Goal: Communication & Community: Answer question/provide support

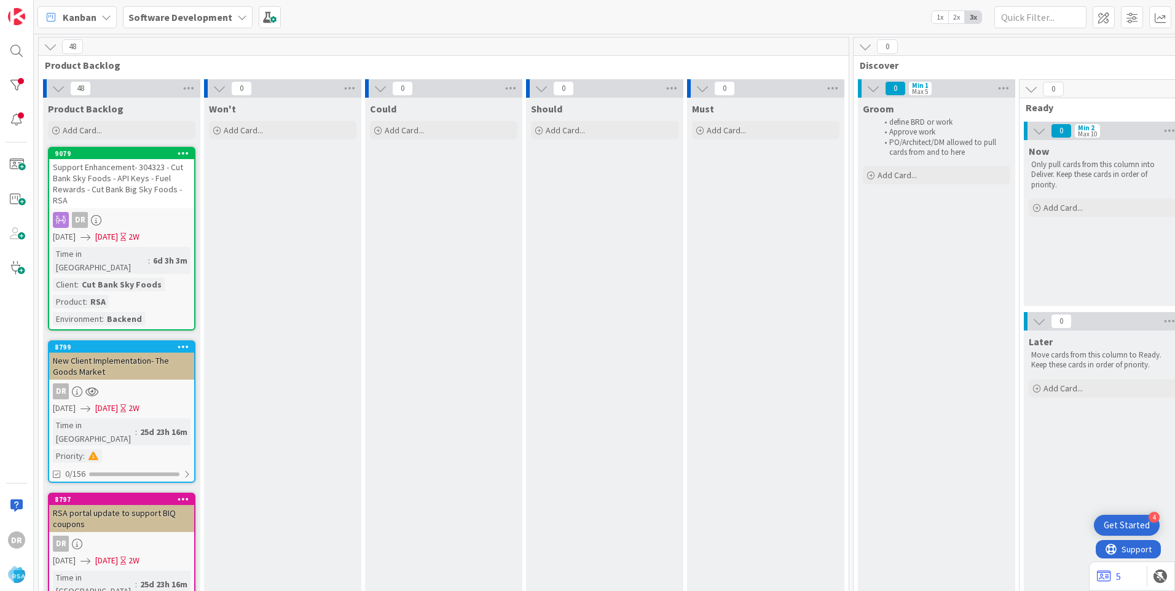
scroll to position [60, 1501]
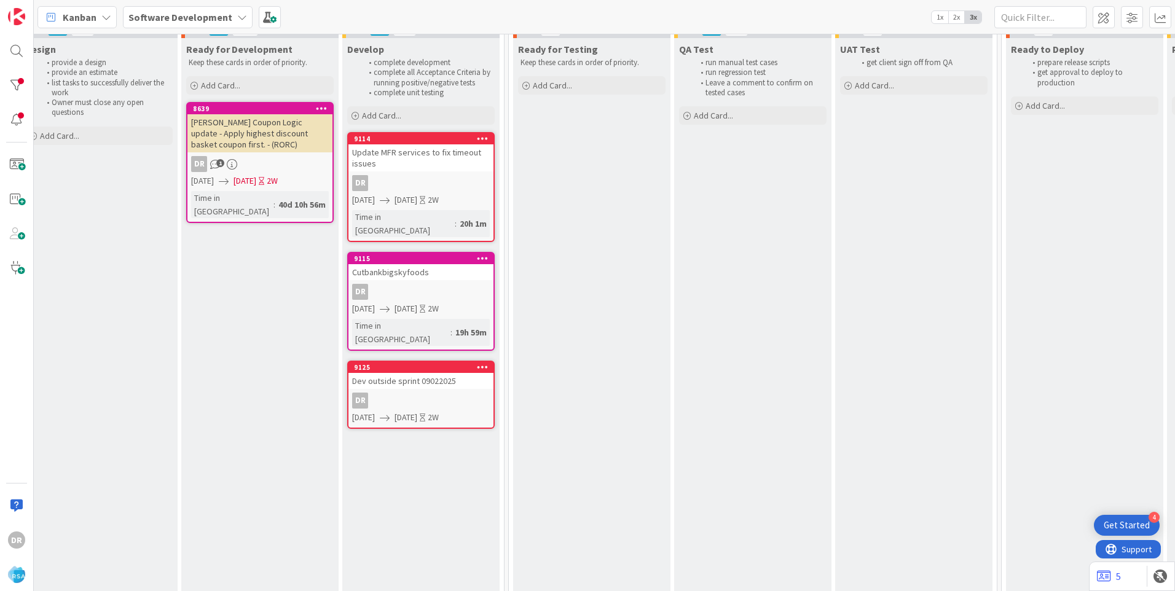
click at [416, 264] on div "Cutbankbigskyfoods" at bounding box center [420, 272] width 145 height 16
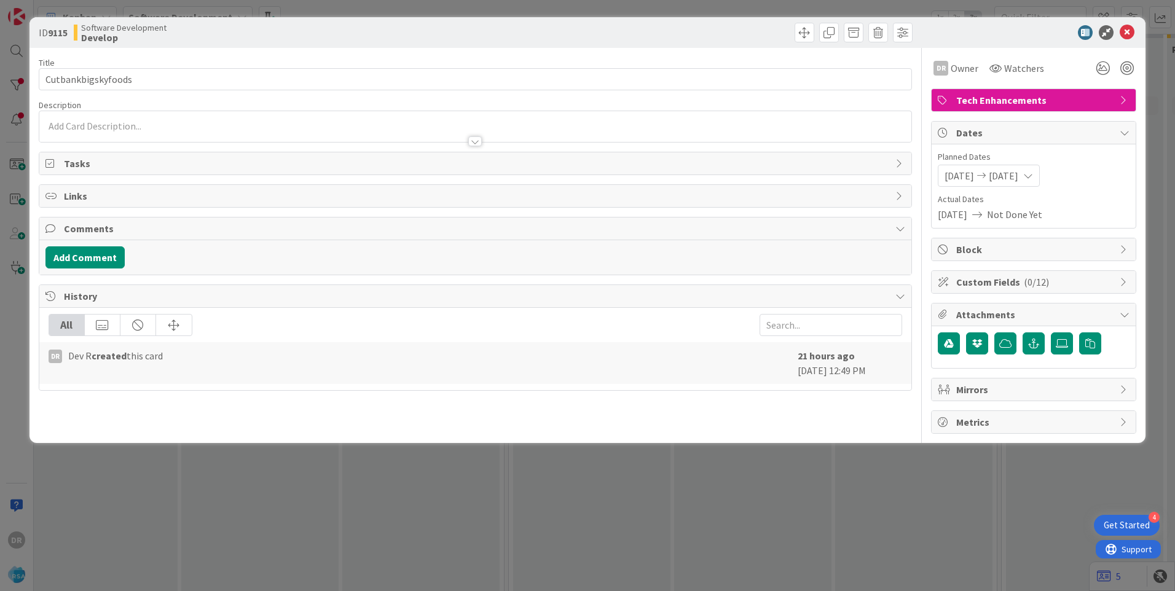
click at [103, 128] on div at bounding box center [475, 126] width 872 height 31
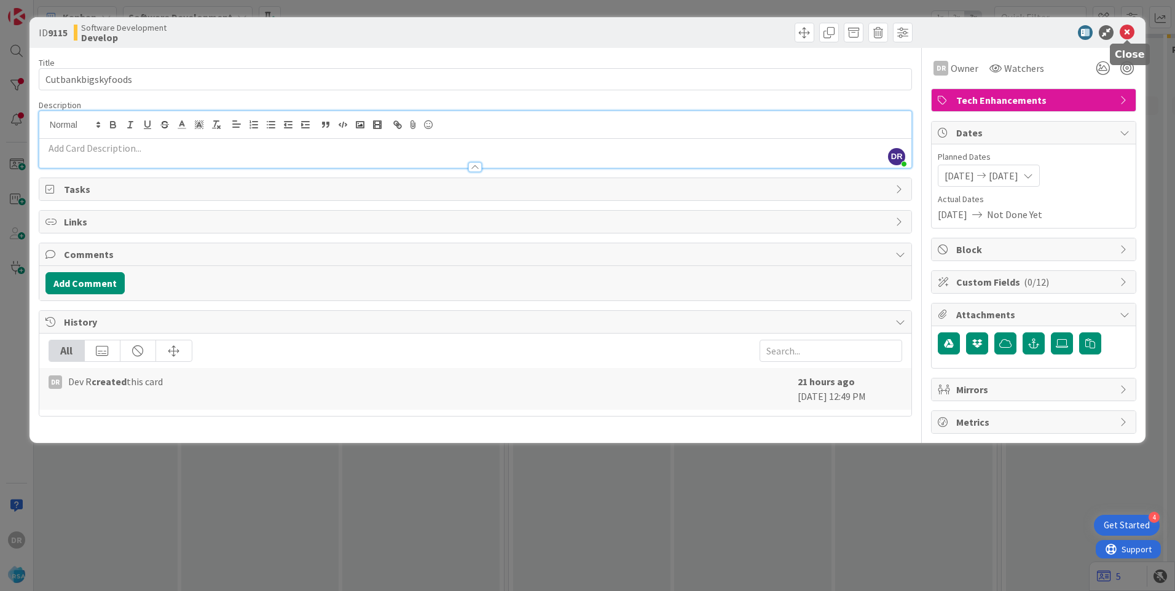
click at [1132, 27] on icon at bounding box center [1126, 32] width 15 height 15
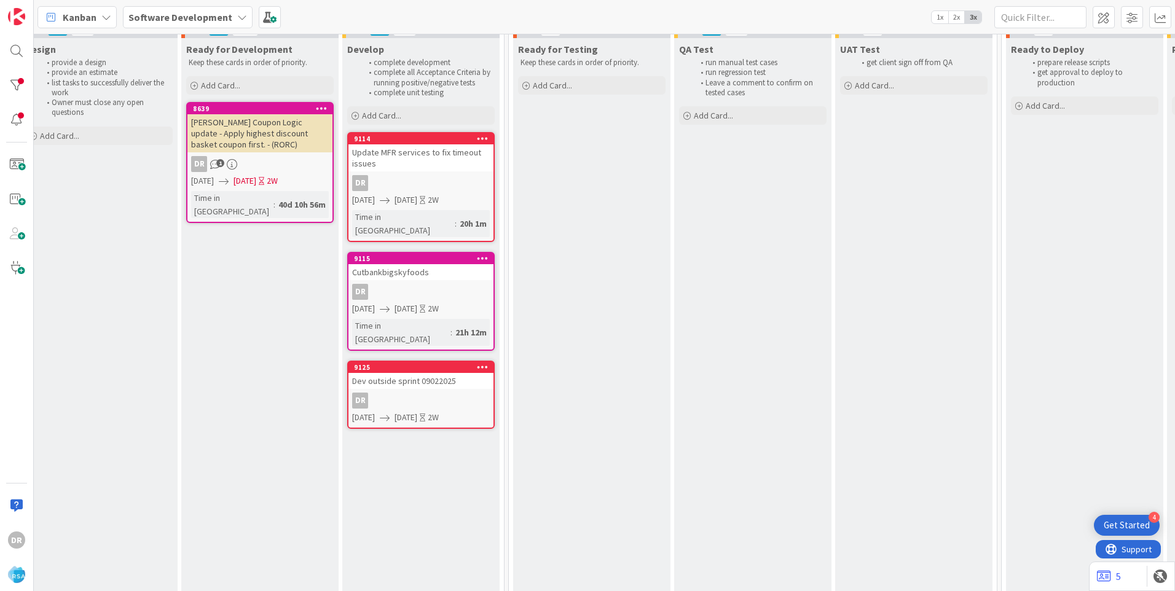
click at [399, 264] on div "Cutbankbigskyfoods" at bounding box center [420, 272] width 145 height 16
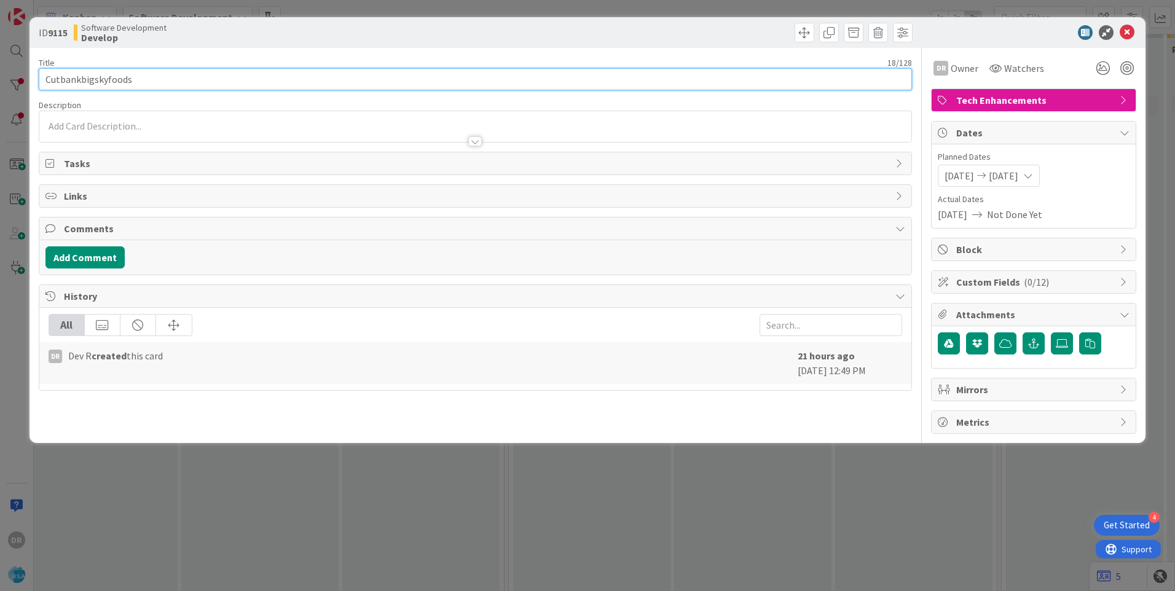
click at [156, 81] on input "Cutbankbigskyfoods" at bounding box center [475, 79] width 873 height 22
type input "Cutbankbigskyfoods - Enable fuel rewards"
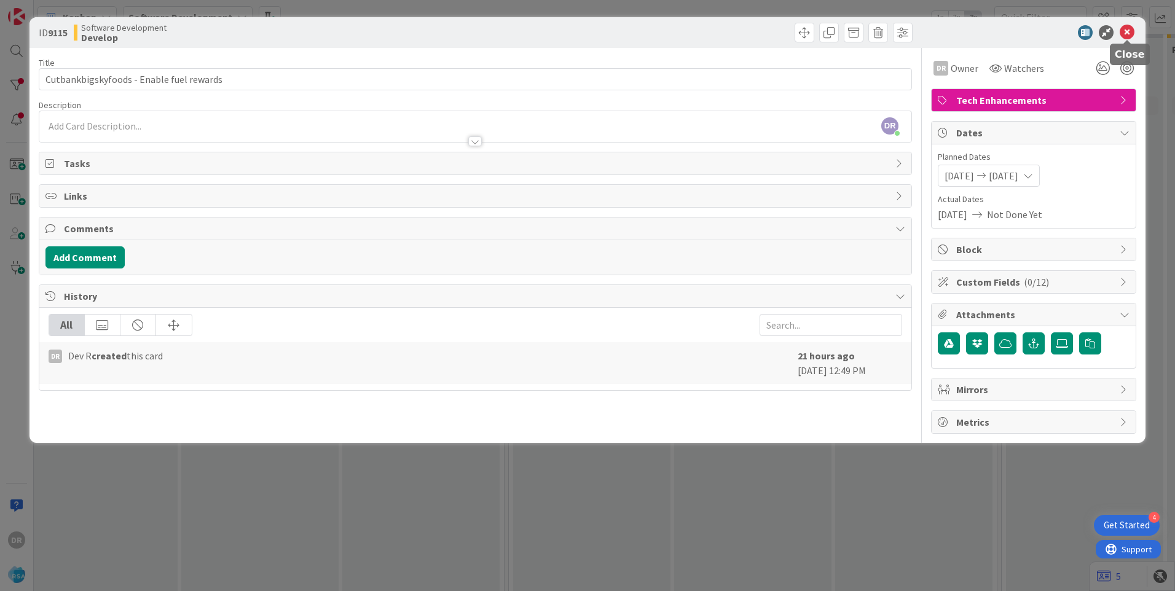
click at [1126, 31] on icon at bounding box center [1126, 32] width 15 height 15
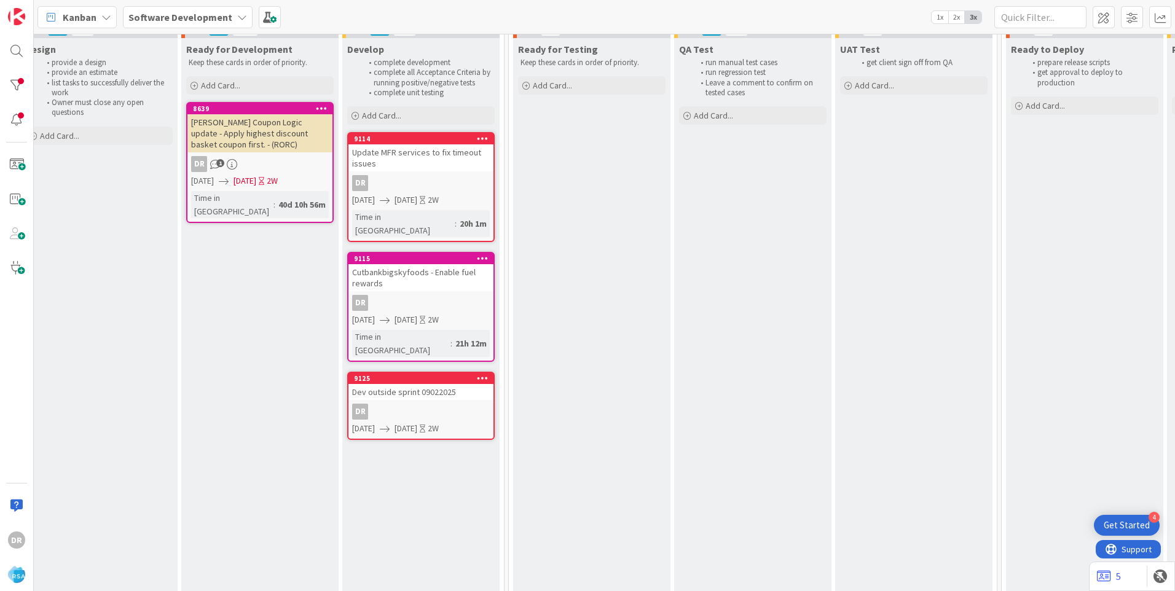
click at [436, 264] on div "Cutbankbigskyfoods - Enable fuel rewards" at bounding box center [420, 277] width 145 height 27
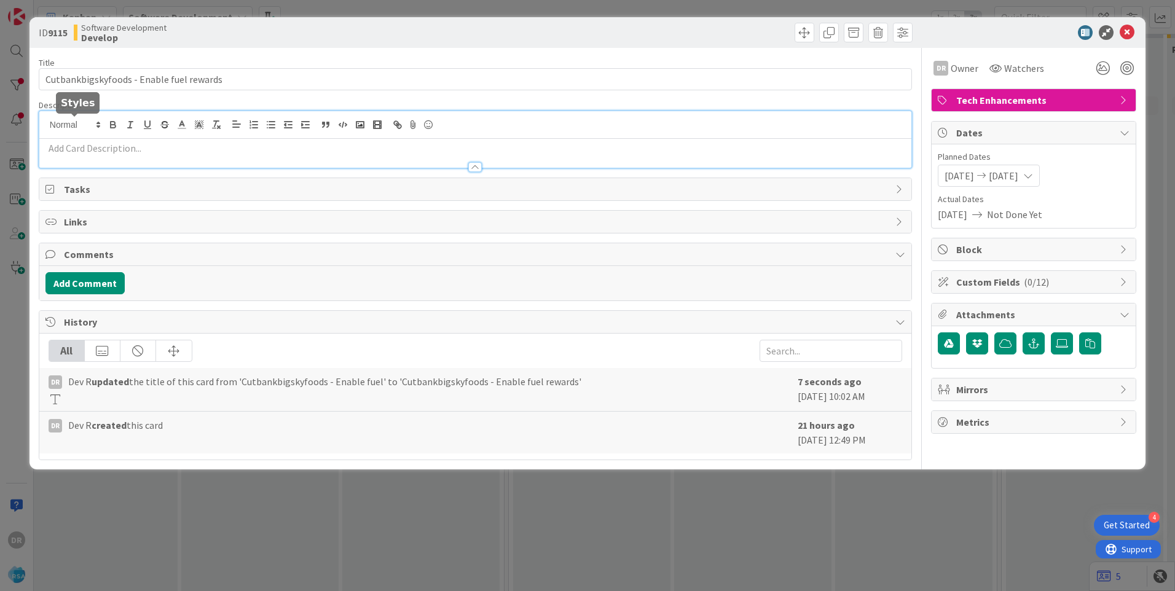
click at [69, 122] on div at bounding box center [475, 139] width 872 height 57
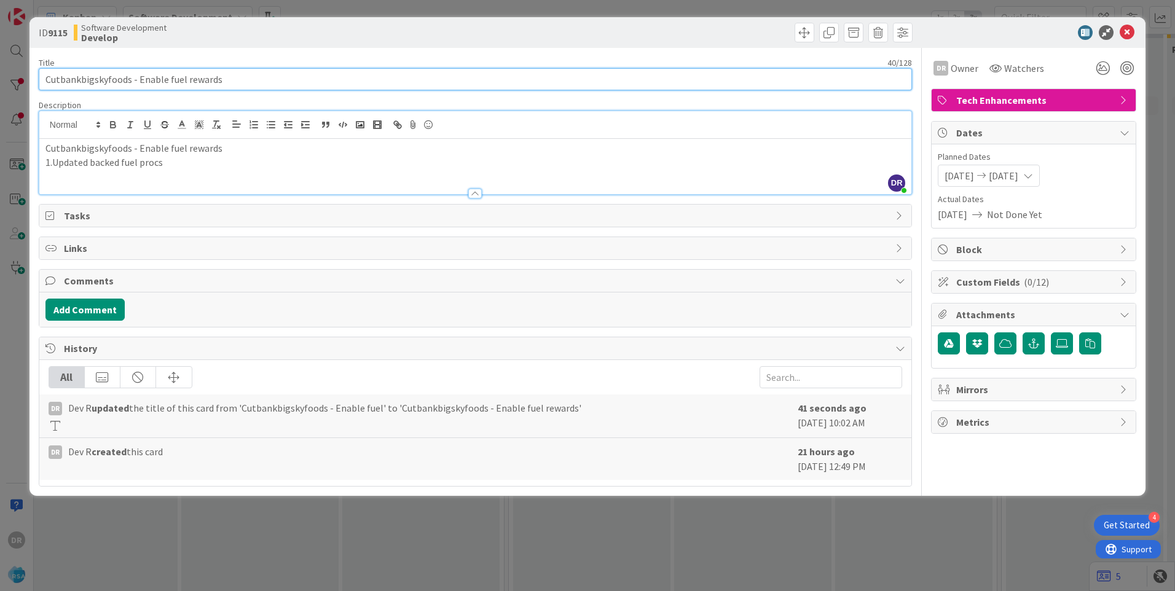
click at [233, 77] on input "Cutbankbigskyfoods - Enable fuel rewards" at bounding box center [475, 79] width 873 height 22
type input "Cutbankbigskyfoods - Enable fuel rewards - POS API"
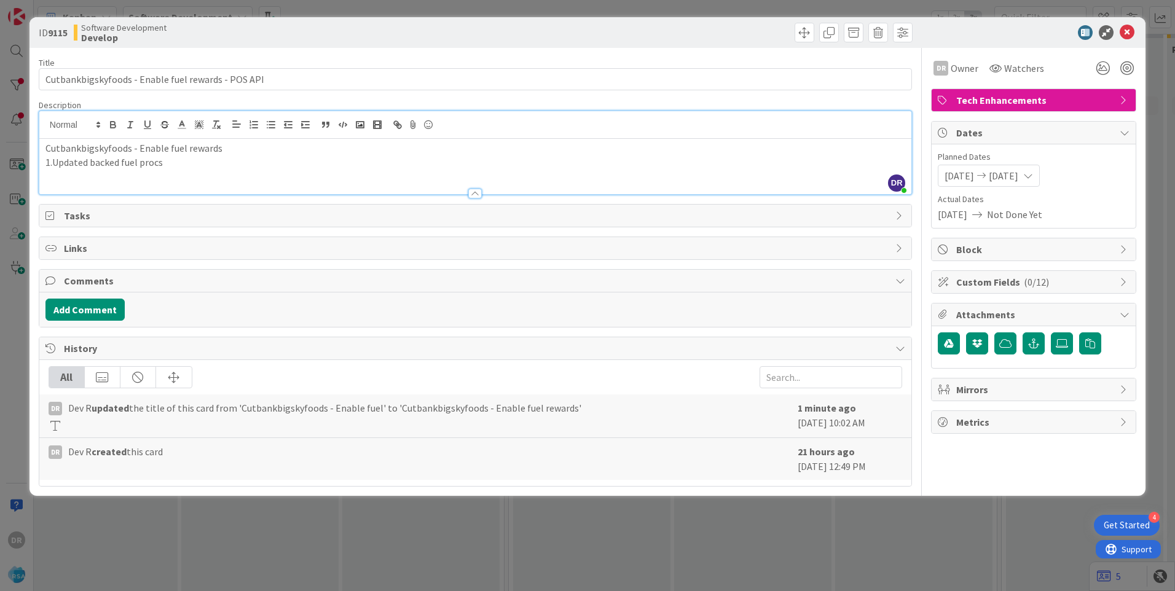
click at [186, 167] on p "1.Updated backed fuel procs" at bounding box center [474, 162] width 859 height 14
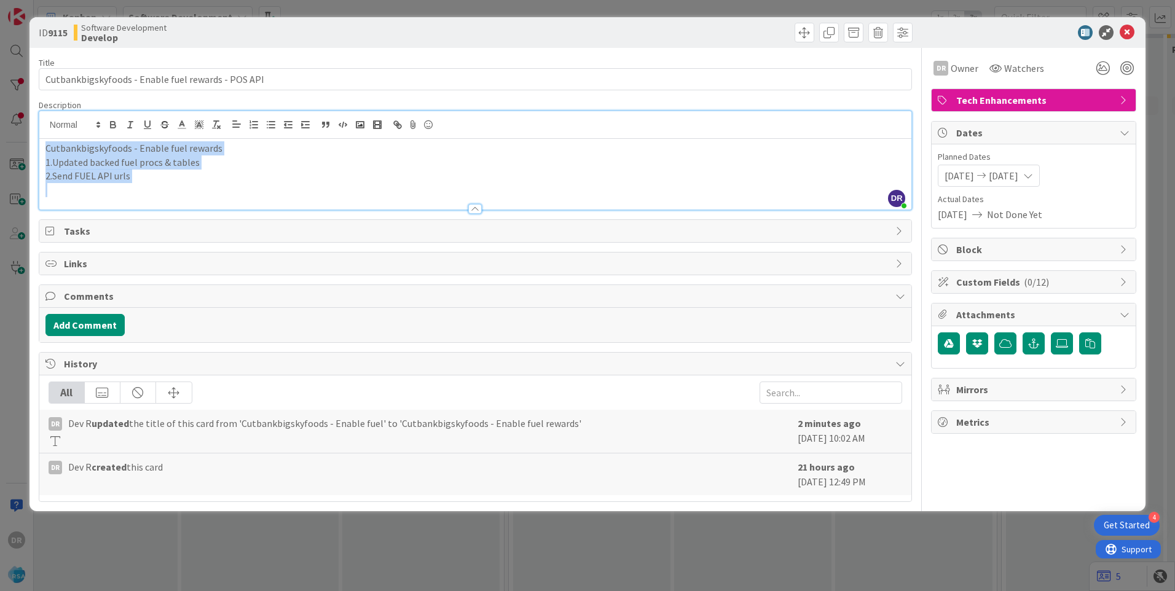
copy div "Cutbankbigskyfoods - Enable fuel rewards 1.Updated backed fuel procs & tables 2…"
click at [102, 319] on button "Add Comment" at bounding box center [84, 325] width 79 height 22
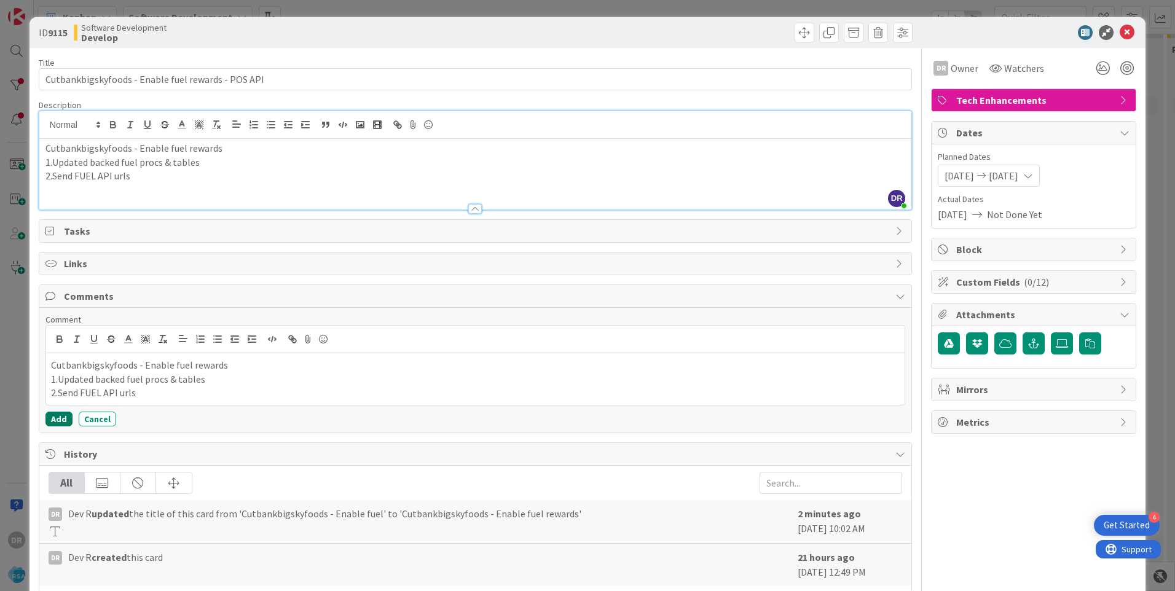
click at [53, 418] on button "Add" at bounding box center [58, 419] width 27 height 15
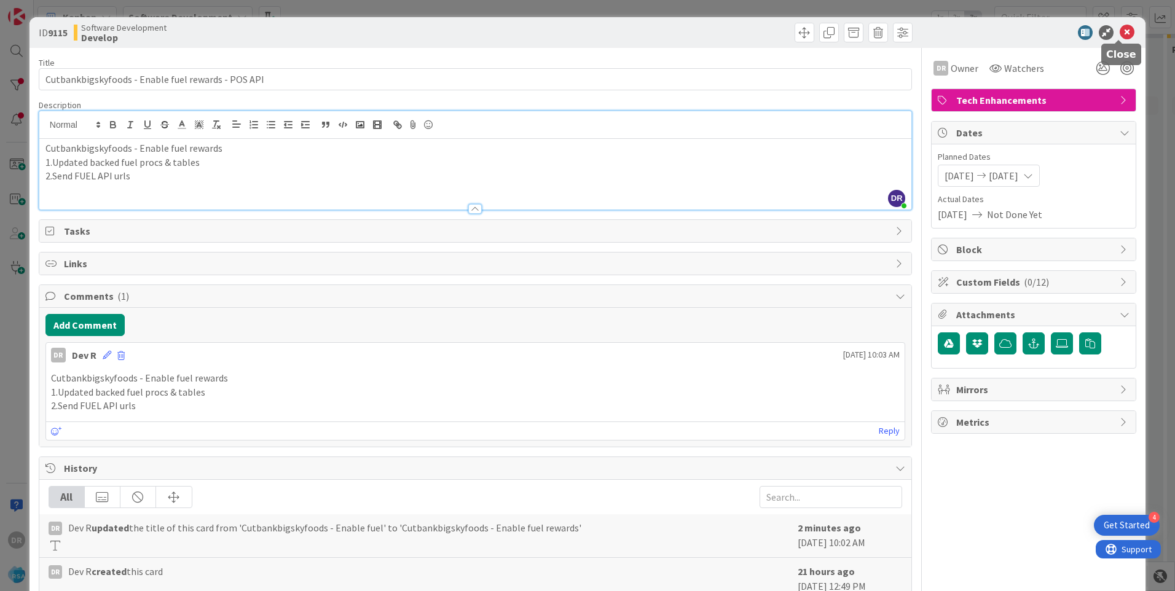
click at [1120, 31] on icon at bounding box center [1126, 32] width 15 height 15
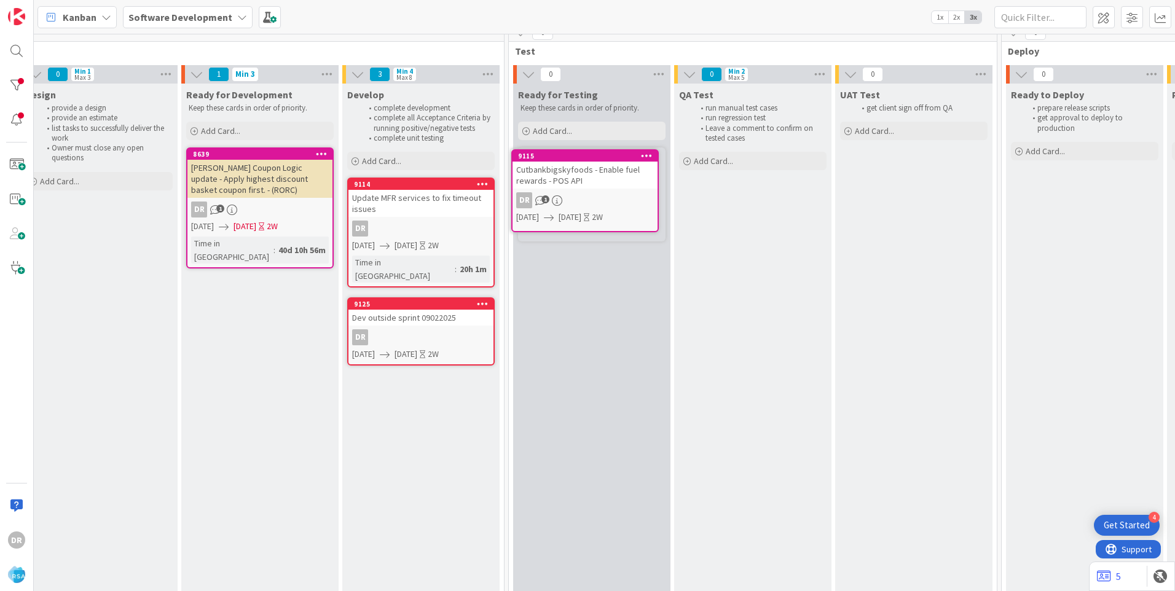
scroll to position [12, 1501]
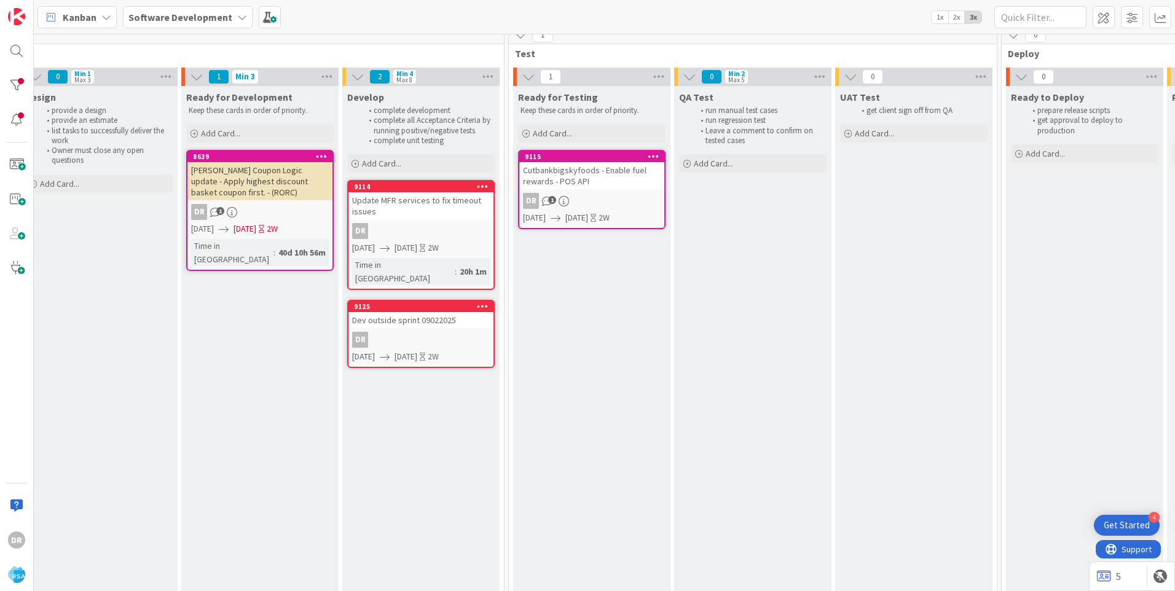
click at [428, 312] on div "Dev outside sprint 09022025" at bounding box center [420, 320] width 145 height 16
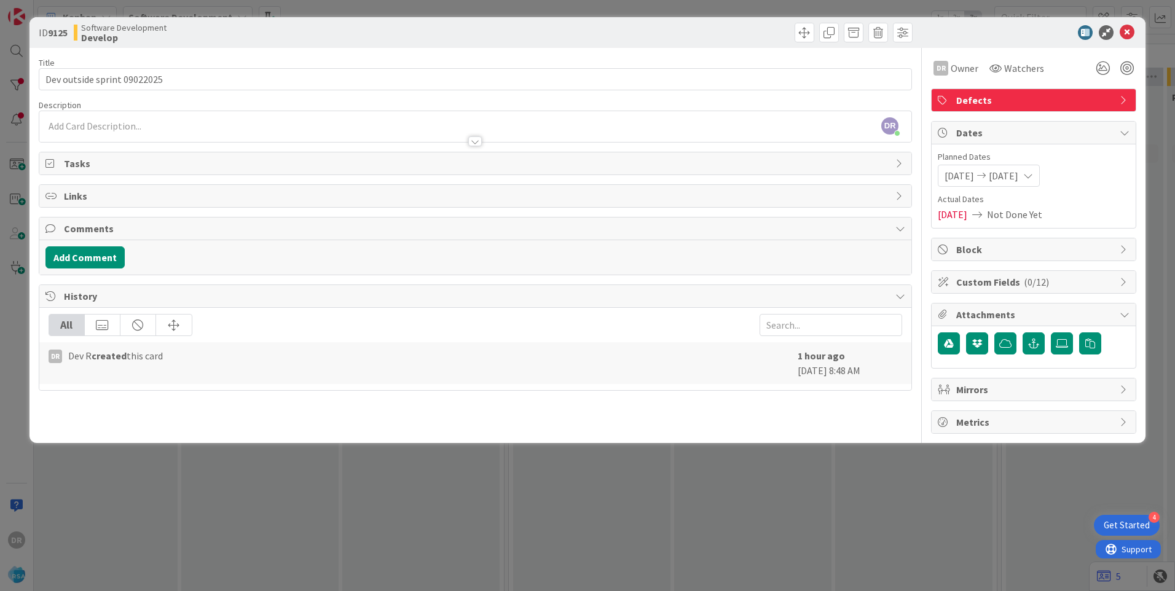
click at [76, 130] on div at bounding box center [475, 135] width 872 height 13
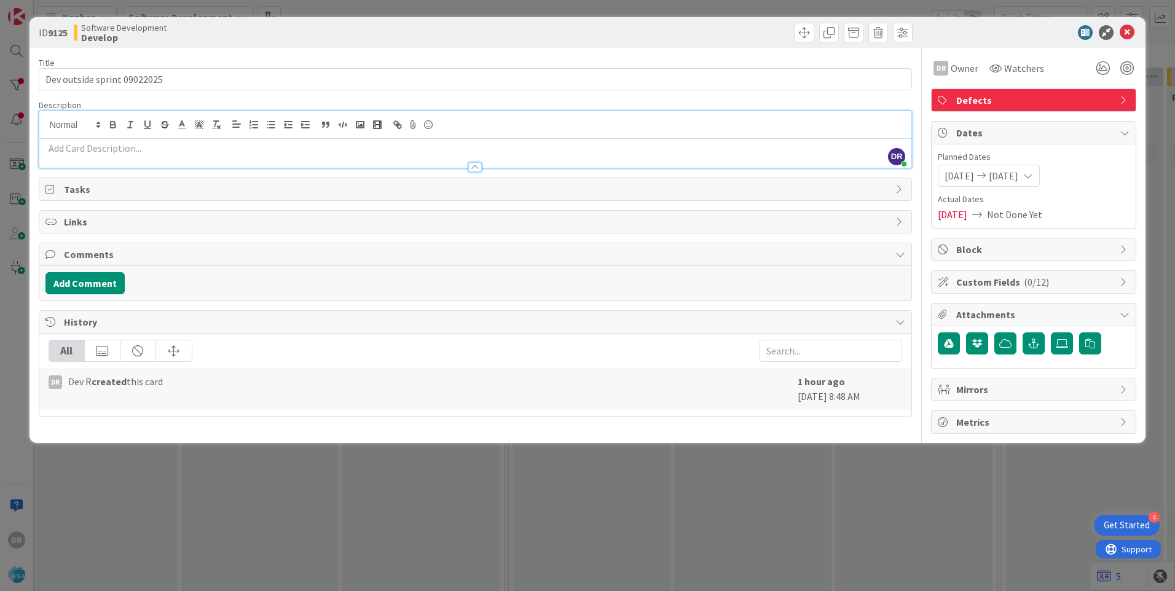
click at [81, 149] on p at bounding box center [474, 148] width 859 height 14
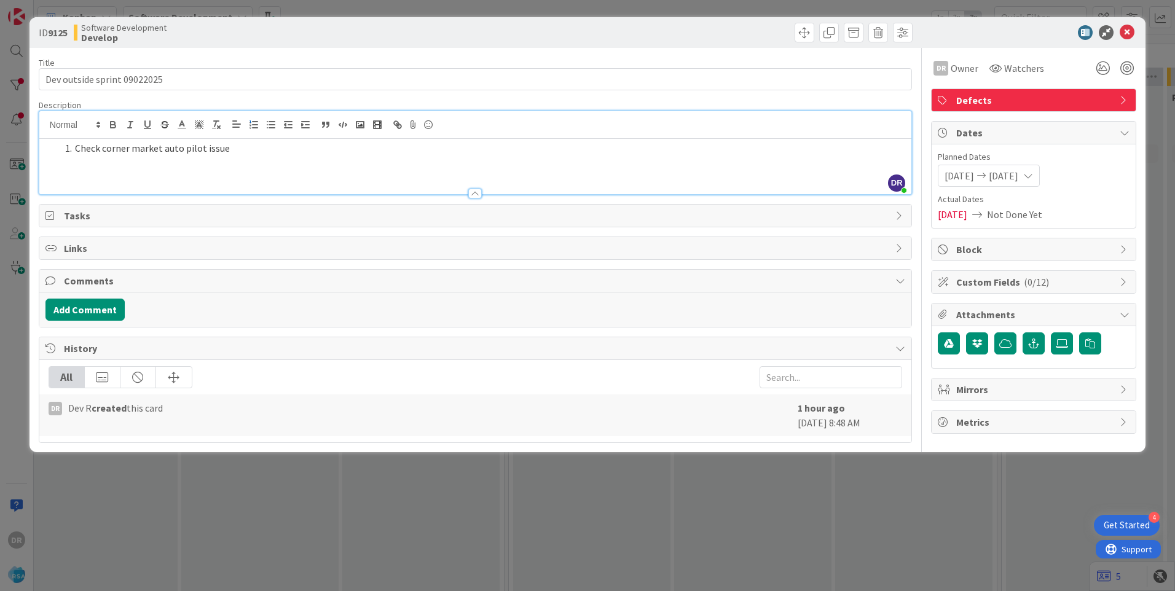
drag, startPoint x: 273, startPoint y: 147, endPoint x: -57, endPoint y: 147, distance: 329.3
click at [0, 147] on html "4 Get Started DR [PERSON_NAME] Software Development 1x 2x 3x 48 Product Backlog…" at bounding box center [587, 295] width 1175 height 591
copy li "Check corner market auto pilot issue"
click at [88, 315] on button "Add Comment" at bounding box center [84, 310] width 79 height 22
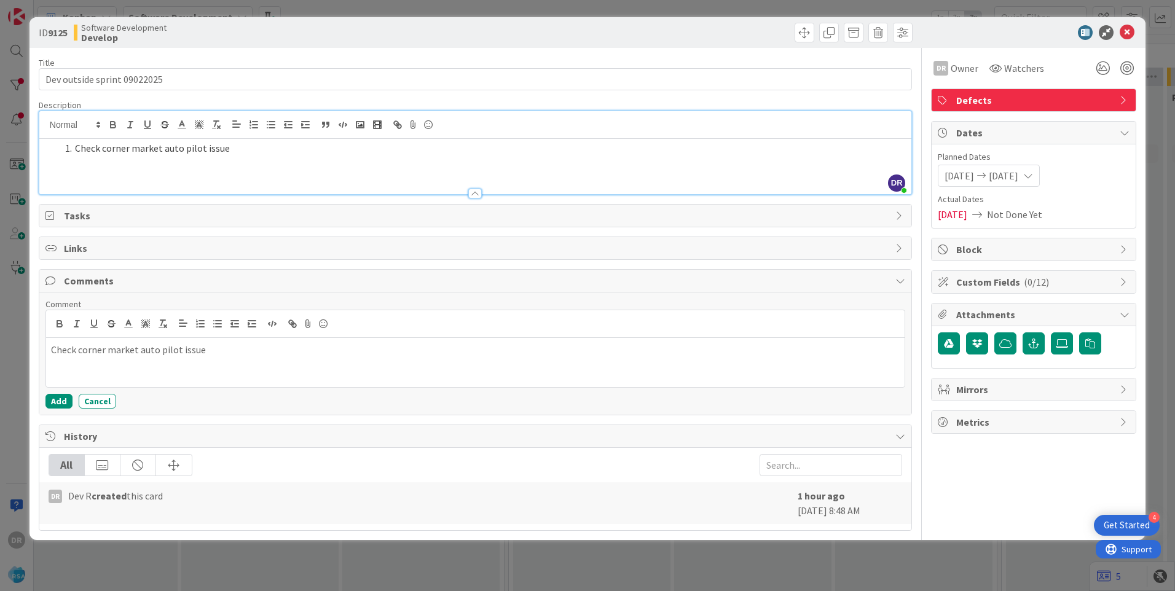
click at [51, 348] on p "Check corner market auto pilot issue" at bounding box center [475, 350] width 848 height 14
click at [65, 402] on button "Add" at bounding box center [58, 401] width 27 height 15
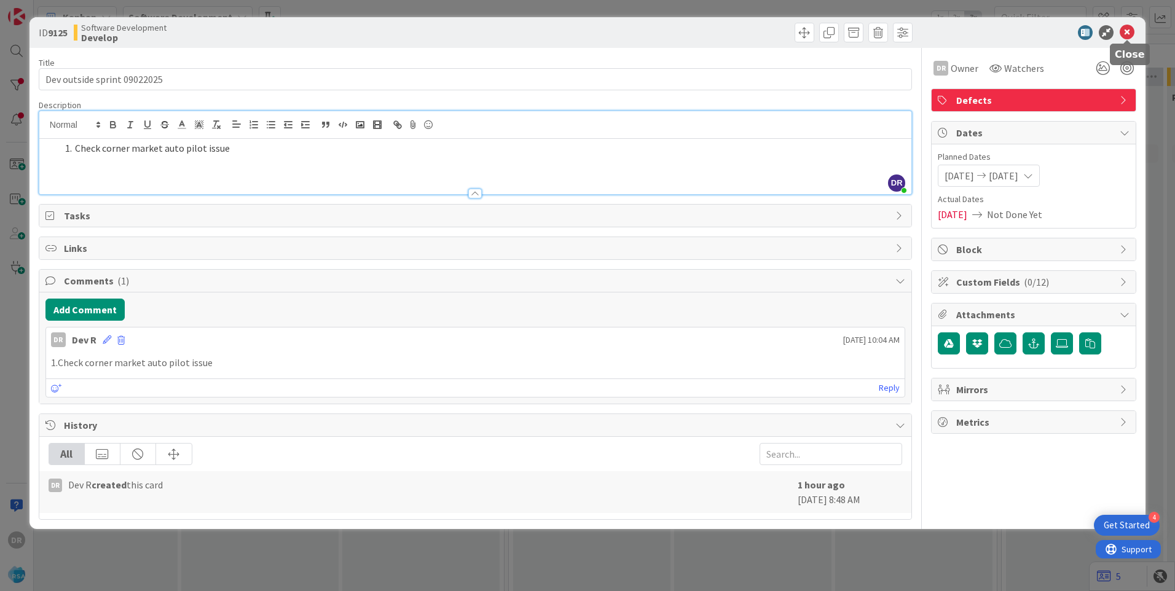
click at [1127, 34] on icon at bounding box center [1126, 32] width 15 height 15
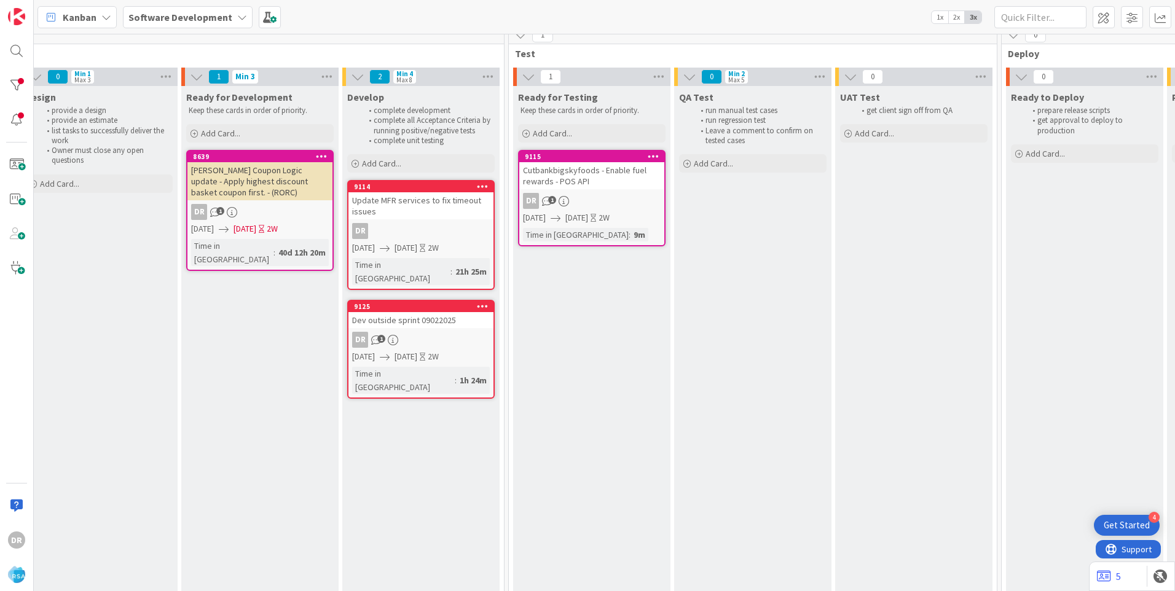
click at [600, 171] on div "Cutbankbigskyfoods - Enable fuel rewards - POS API" at bounding box center [591, 175] width 145 height 27
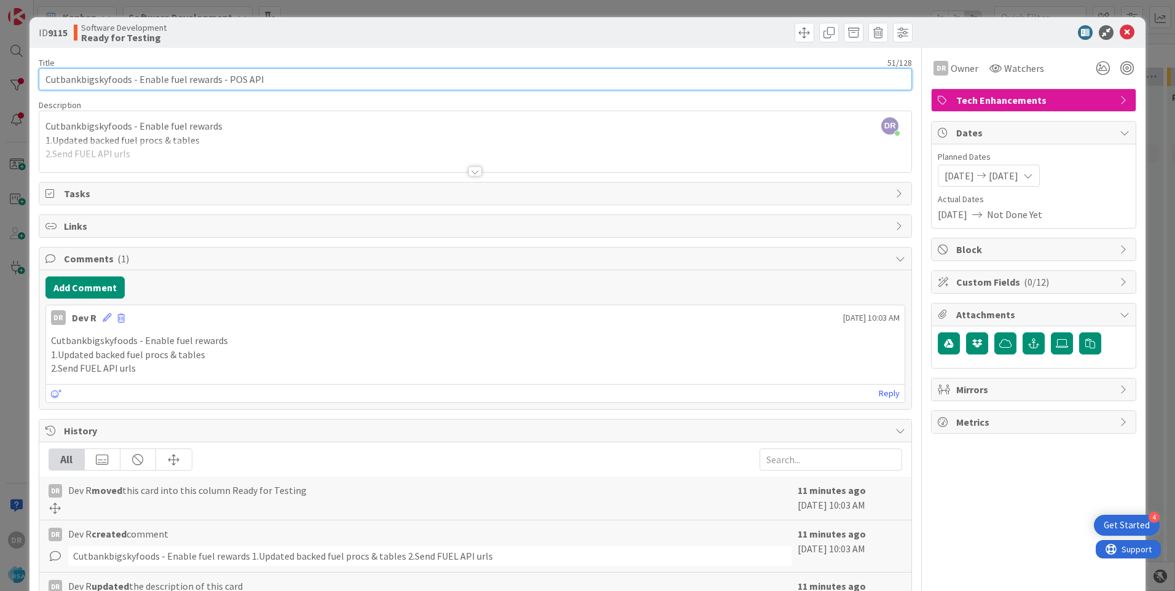
drag, startPoint x: 224, startPoint y: 78, endPoint x: 265, endPoint y: 82, distance: 41.4
click at [265, 82] on input "Cutbankbigskyfoods - Enable fuel rewards - POS API" at bounding box center [475, 79] width 873 height 22
click at [267, 80] on input "Cutbankbigskyfoods - Enable fuel rewards - POS API" at bounding box center [475, 79] width 873 height 22
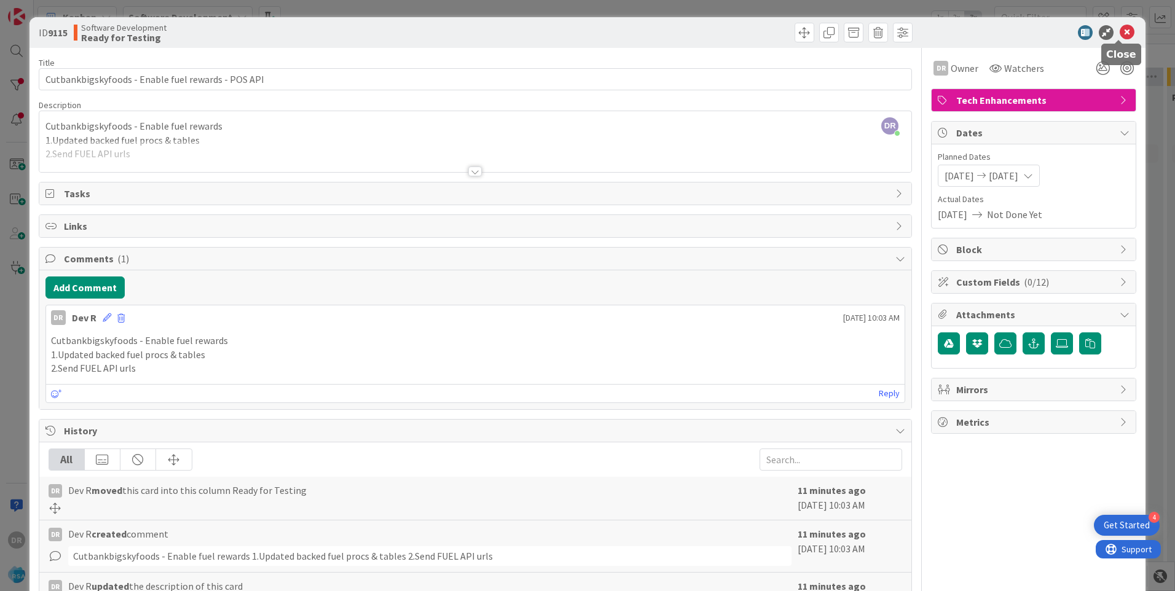
click at [1119, 29] on icon at bounding box center [1126, 32] width 15 height 15
